Goal: Task Accomplishment & Management: Complete application form

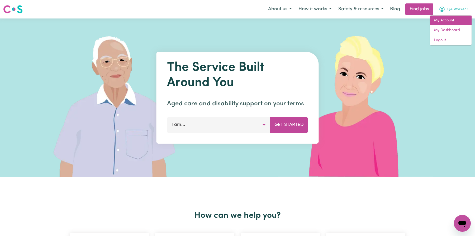
click at [450, 16] on link "My Account" at bounding box center [451, 21] width 42 height 10
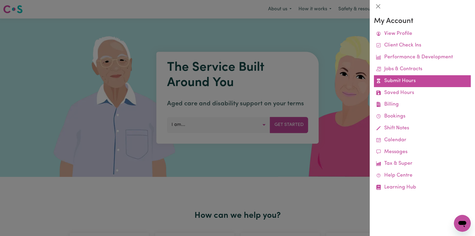
click at [415, 77] on link "Submit Hours" at bounding box center [422, 81] width 97 height 12
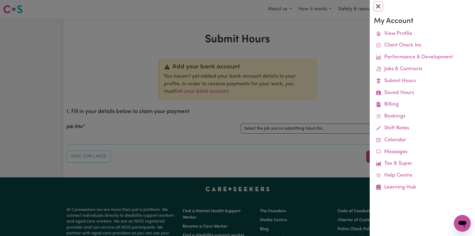
click at [377, 8] on button "Close" at bounding box center [378, 6] width 8 height 8
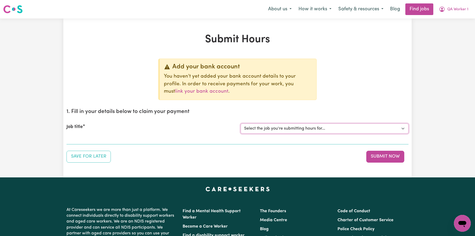
click at [294, 126] on select "Select the job you're submitting hours for... [QA Client 1 Test] QA Disability …" at bounding box center [325, 128] width 168 height 10
select select "15254"
click at [241, 123] on select "Select the job you're submitting hours for... [QA Client 1 Test] QA Disability …" at bounding box center [325, 128] width 168 height 10
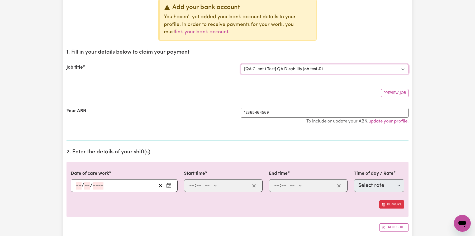
scroll to position [131, 0]
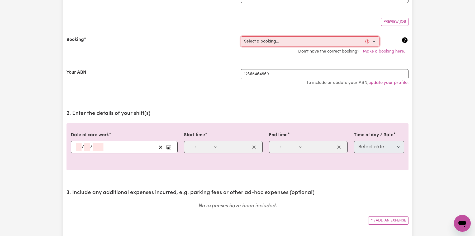
click at [273, 44] on select "Select a booking... [DATE] 9:00am to 11:00am (ONE-OFF)" at bounding box center [310, 41] width 139 height 10
select select "370720"
click at [241, 36] on select "Select a booking... [DATE] 9:00am to 11:00am (ONE-OFF)" at bounding box center [310, 41] width 139 height 10
type input "[DATE]"
type input "13"
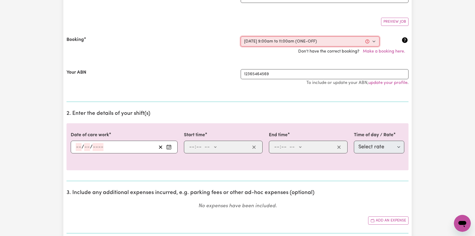
type input "10"
type input "2025"
type input "09:00"
type input "9"
type input "0"
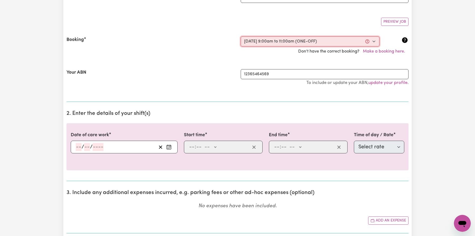
select select "am"
type input "11:00"
type input "11"
type input "0"
select select "am"
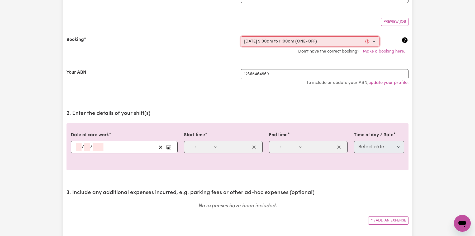
select select "65"
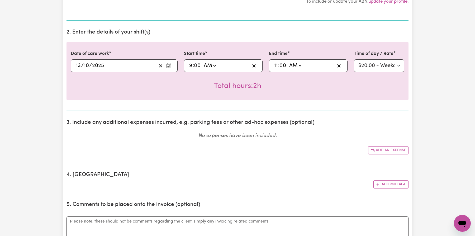
scroll to position [325, 0]
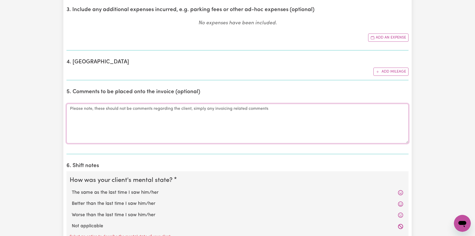
click at [220, 121] on textarea "Comments" at bounding box center [237, 124] width 342 height 40
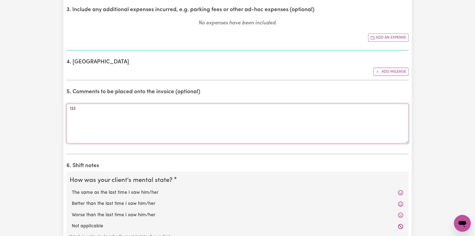
type textarea "123"
click at [196, 187] on div "The same as the last time I saw him/her" at bounding box center [238, 192] width 336 height 11
click at [185, 196] on div "The same as the last time I saw him/her" at bounding box center [238, 192] width 336 height 11
click at [109, 205] on label "Better than the last time I saw him/her" at bounding box center [237, 203] width 331 height 7
click at [72, 200] on input "Better than the last time I saw him/her" at bounding box center [72, 200] width 0 height 0
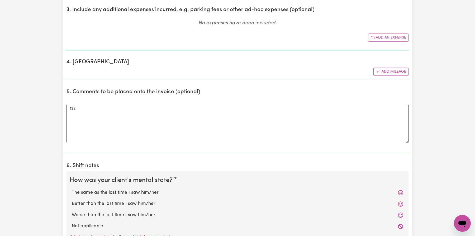
radio input "true"
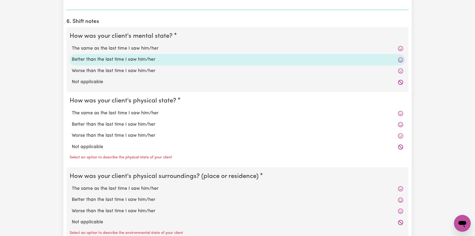
scroll to position [592, 0]
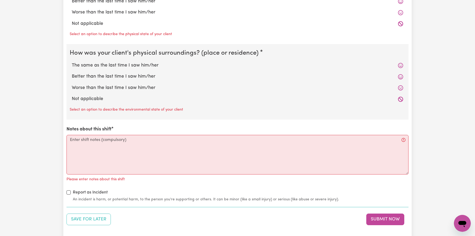
click at [127, 75] on label "Better than the last time I saw him/her" at bounding box center [237, 76] width 331 height 7
click at [72, 73] on input "Better than the last time I saw him/her" at bounding box center [72, 73] width 0 height 0
radio input "true"
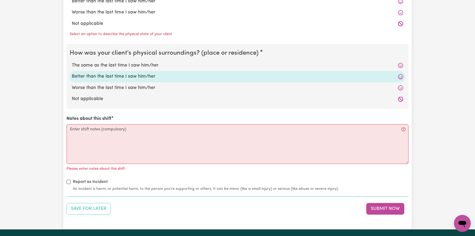
click at [115, 11] on label "Worse than the last time I saw him/her" at bounding box center [237, 12] width 331 height 7
click at [72, 9] on input "Worse than the last time I saw him/her" at bounding box center [72, 9] width 0 height 0
radio input "true"
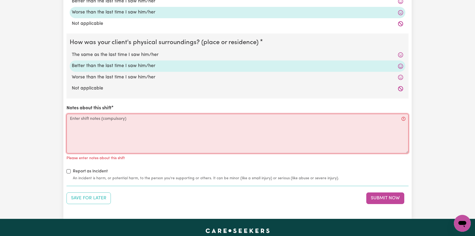
click at [148, 134] on textarea "Notes about this shift" at bounding box center [237, 134] width 342 height 40
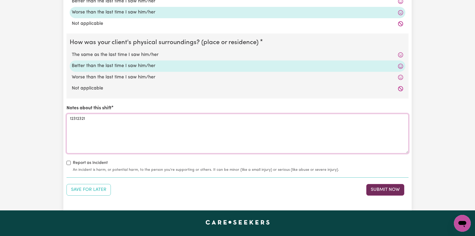
type textarea "12312321"
click at [370, 187] on button "Submit Now" at bounding box center [385, 190] width 38 height 12
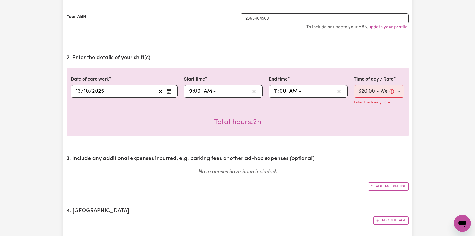
scroll to position [141, 0]
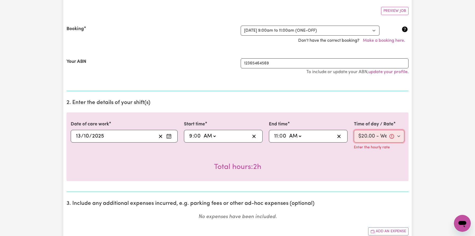
click at [368, 133] on select "Select rate $20.00 - Weekday Daytime - Assistance with Self Care Activities - S…" at bounding box center [379, 136] width 50 height 13
click at [398, 134] on select "Select rate $20.00 - Weekday Daytime - Assistance with Self Care Activities - S…" at bounding box center [379, 136] width 50 height 13
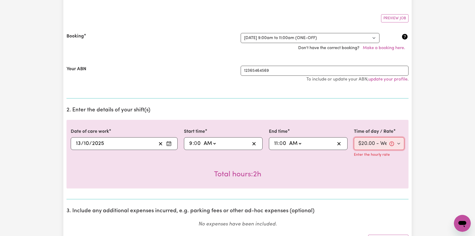
scroll to position [131, 0]
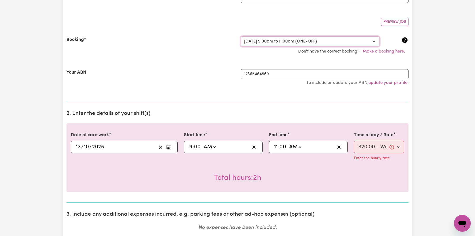
click at [329, 44] on select "Select a booking... [DATE] 9:00am to 11:00am (ONE-OFF)" at bounding box center [310, 41] width 139 height 10
click at [241, 36] on select "Select a booking... [DATE] 9:00am to 11:00am (ONE-OFF)" at bounding box center [310, 41] width 139 height 10
